Goal: Find specific page/section: Find specific page/section

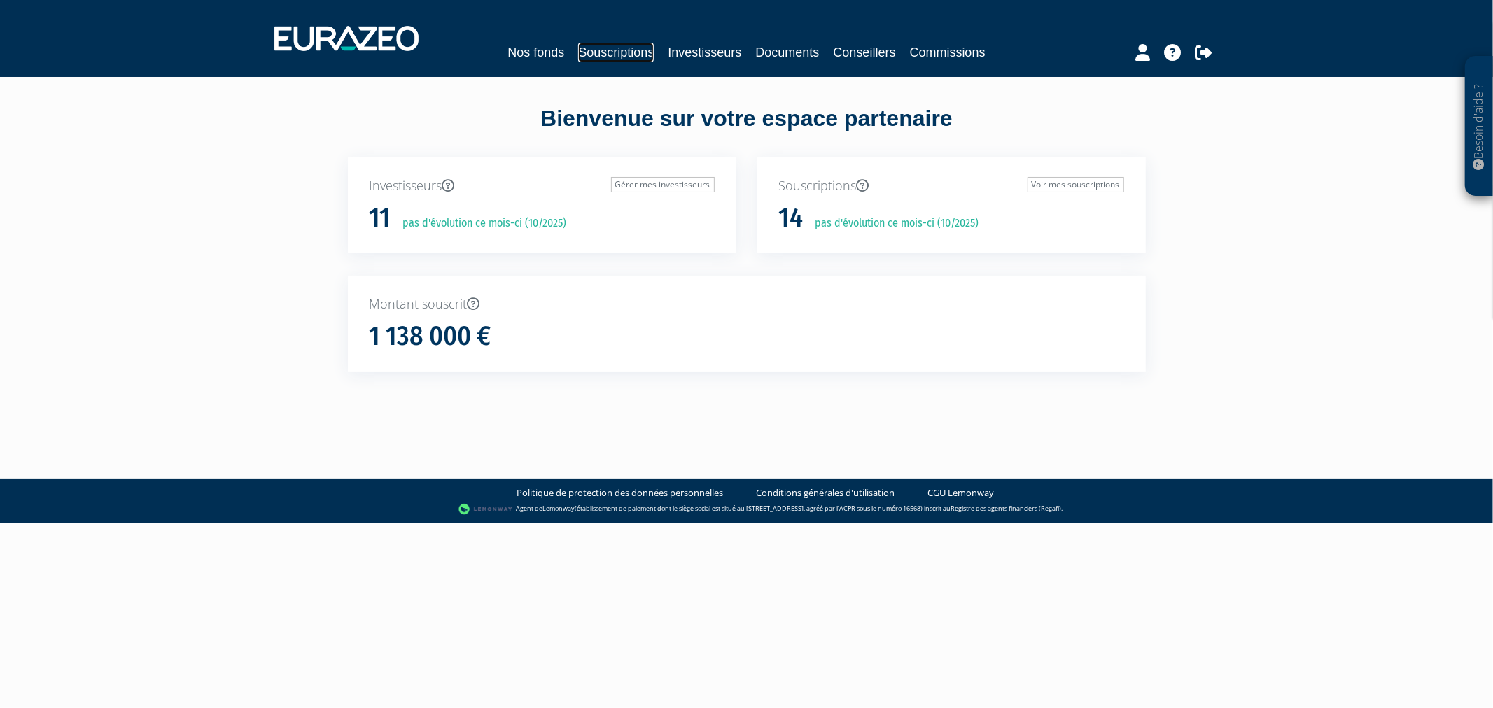
click at [583, 46] on link "Souscriptions" at bounding box center [616, 53] width 76 height 20
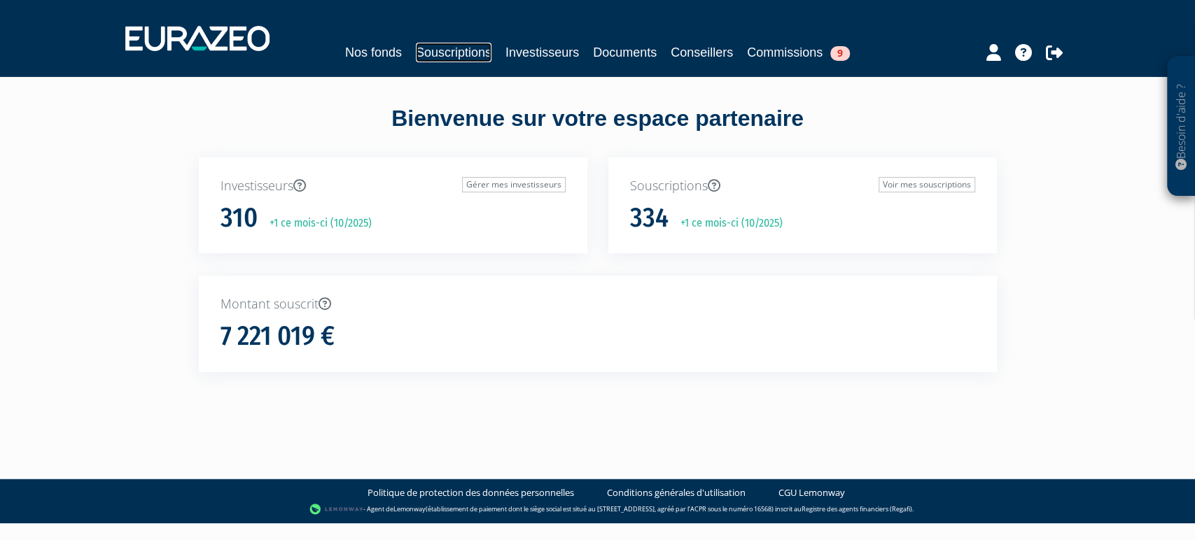
click at [459, 53] on link "Souscriptions" at bounding box center [454, 53] width 76 height 20
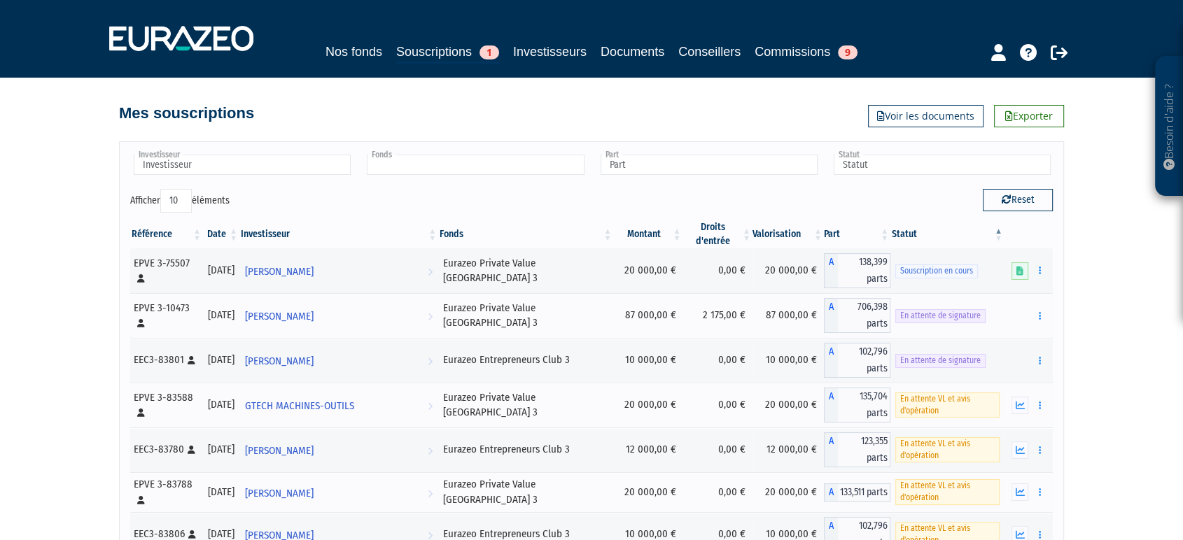
click at [498, 164] on input "text" at bounding box center [475, 165] width 217 height 20
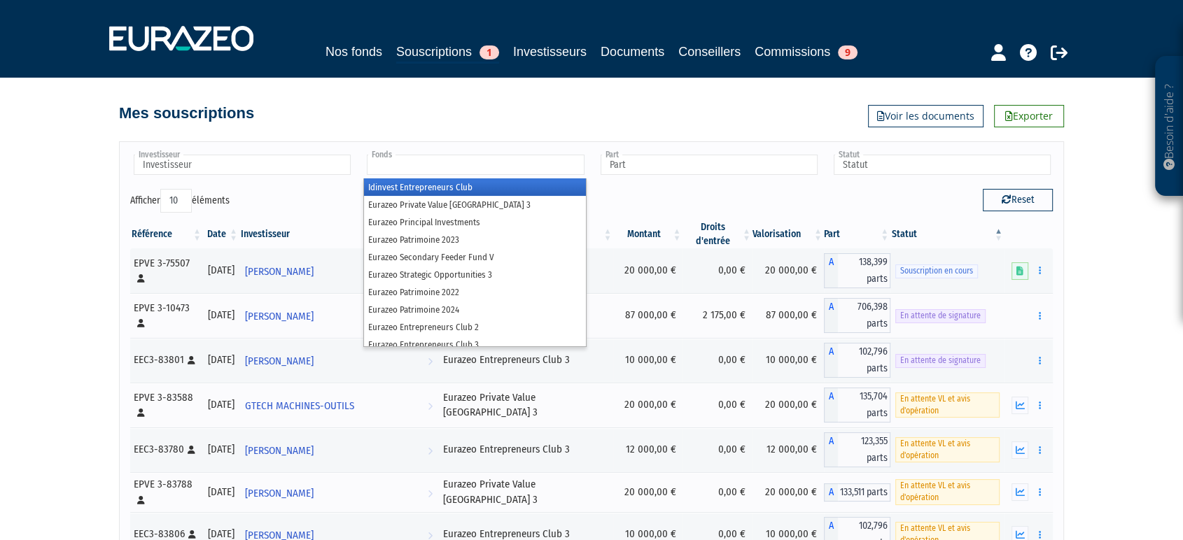
type input "e"
type input "cl"
